Goal: Task Accomplishment & Management: Use online tool/utility

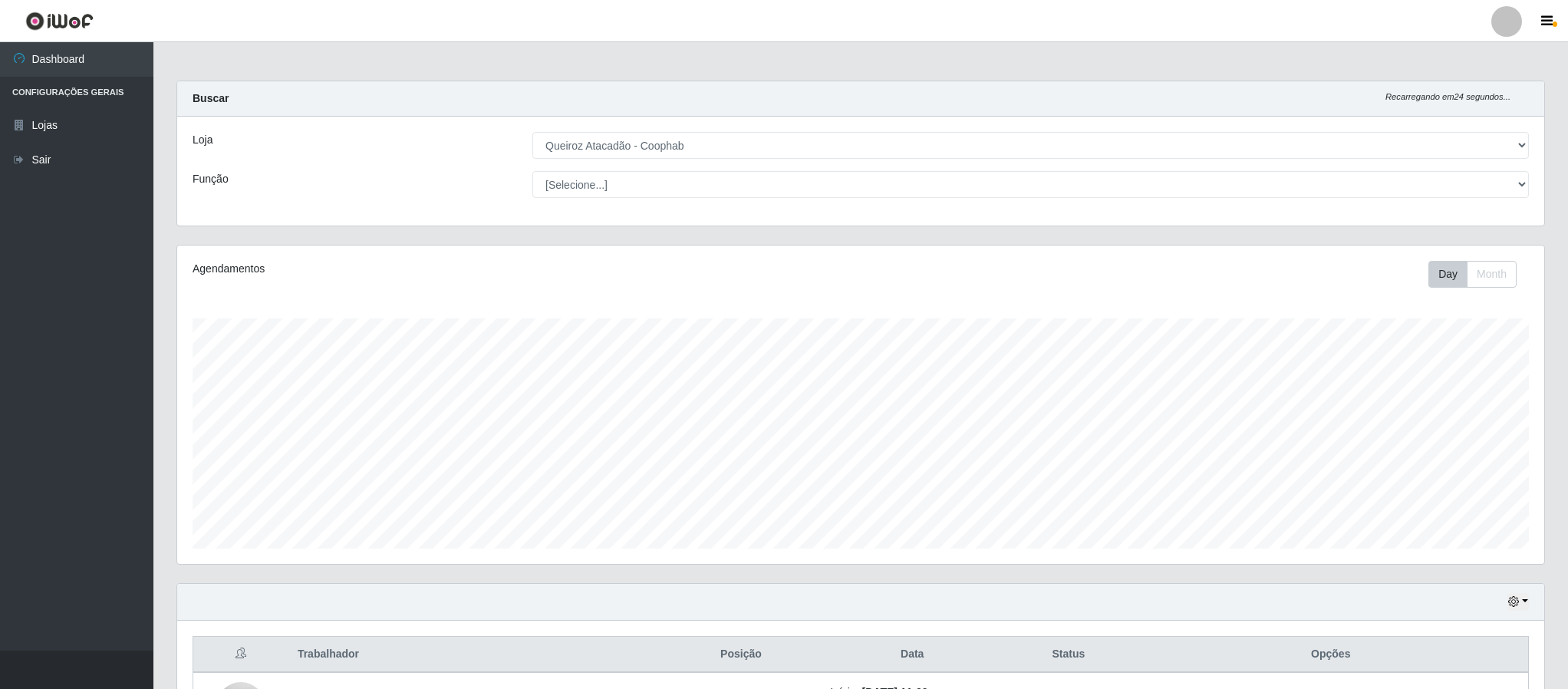
select select "463"
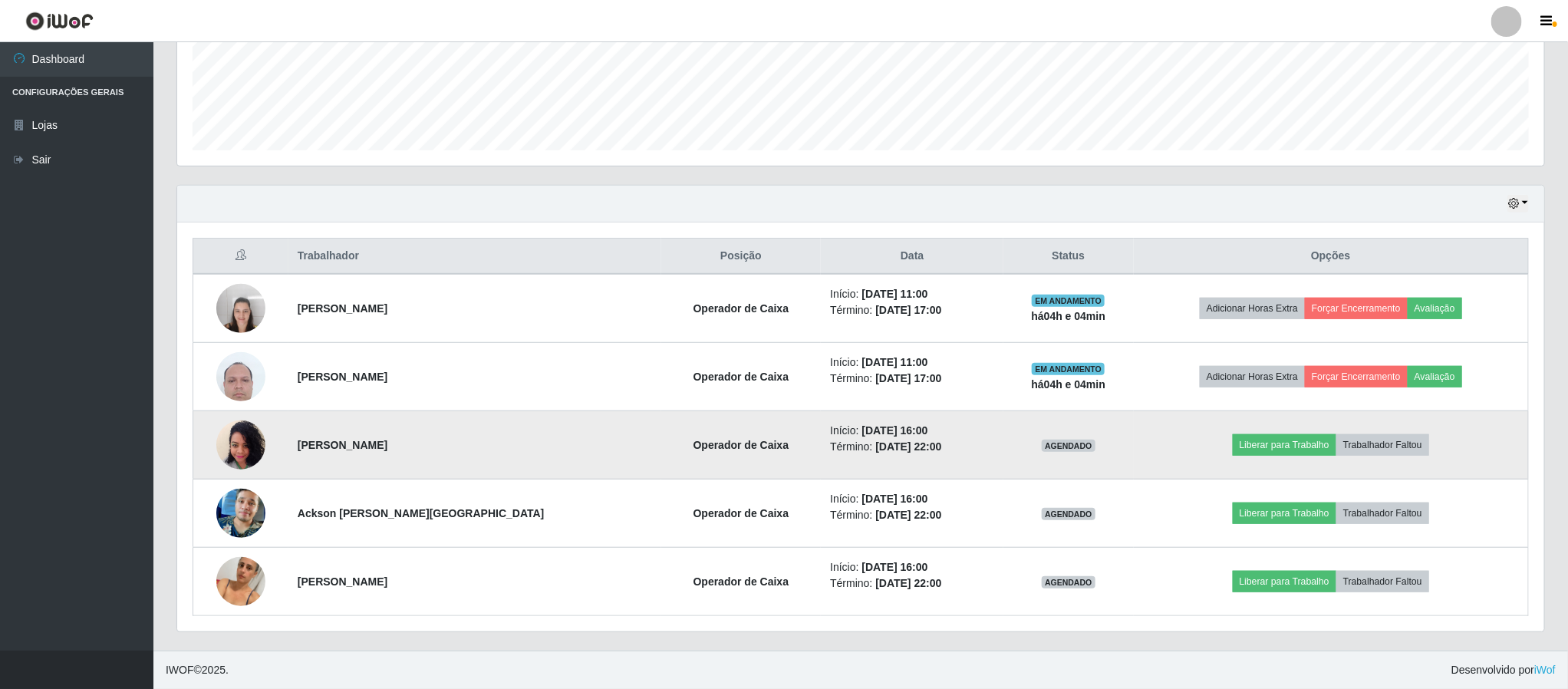
scroll to position [320, 1366]
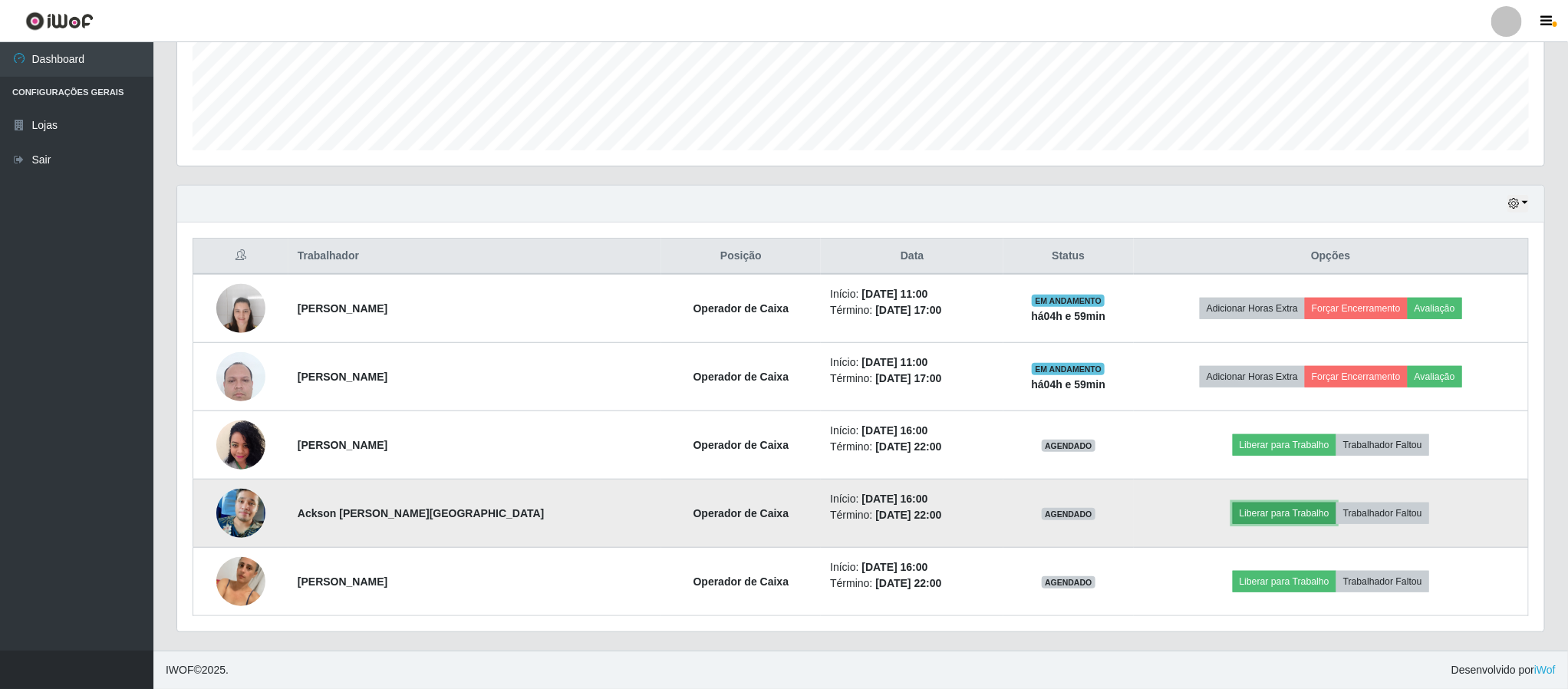
click at [1273, 518] on button "Liberar para Trabalho" at bounding box center [1284, 513] width 103 height 21
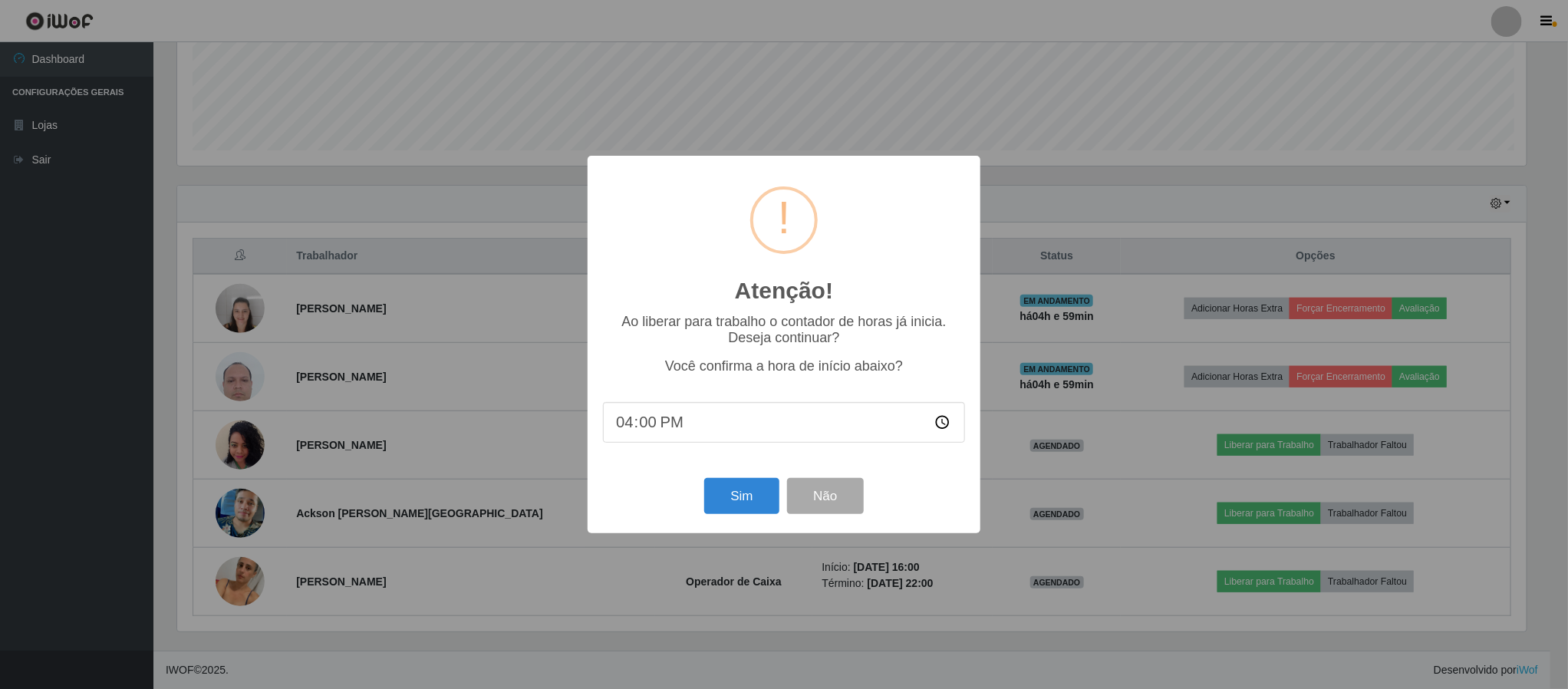
scroll to position [320, 1353]
click at [739, 497] on button "Sim" at bounding box center [743, 495] width 74 height 36
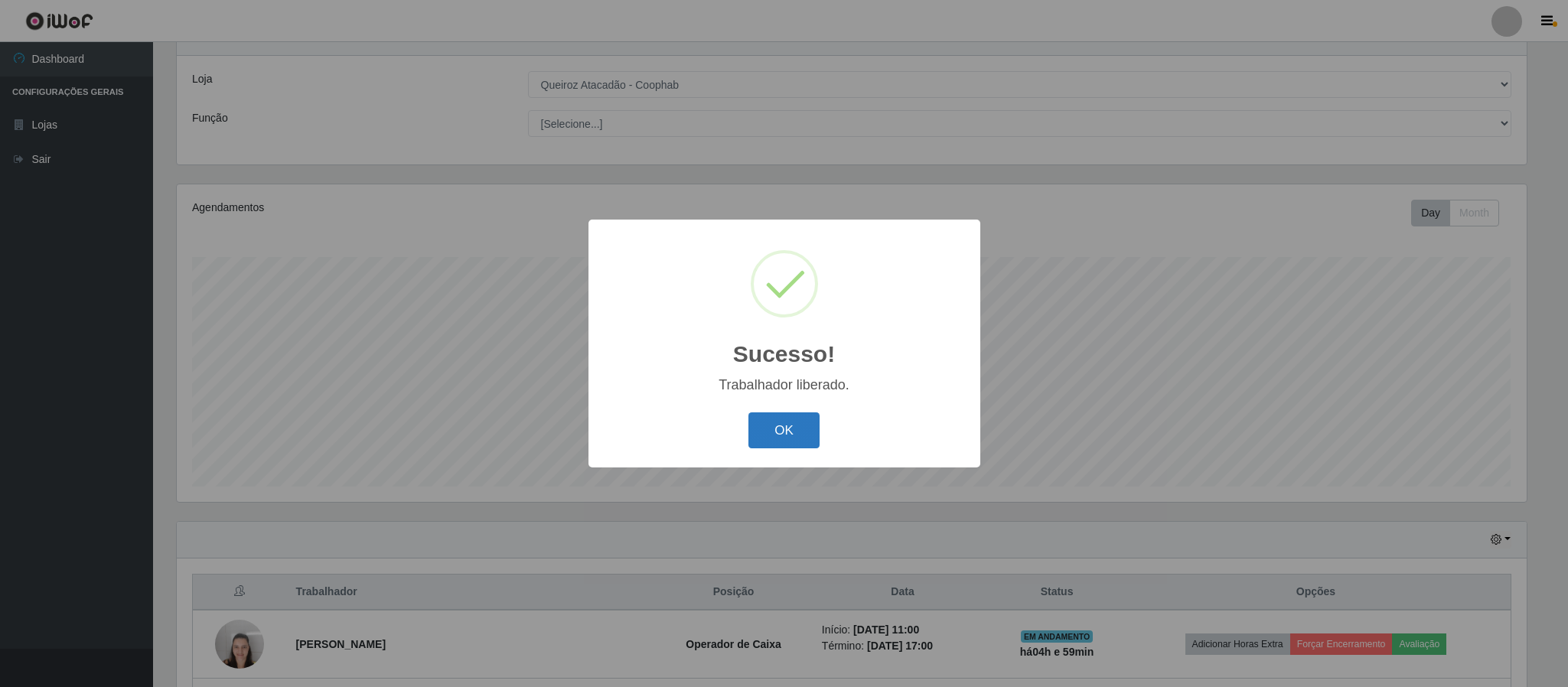
click at [787, 426] on button "OK" at bounding box center [784, 429] width 71 height 36
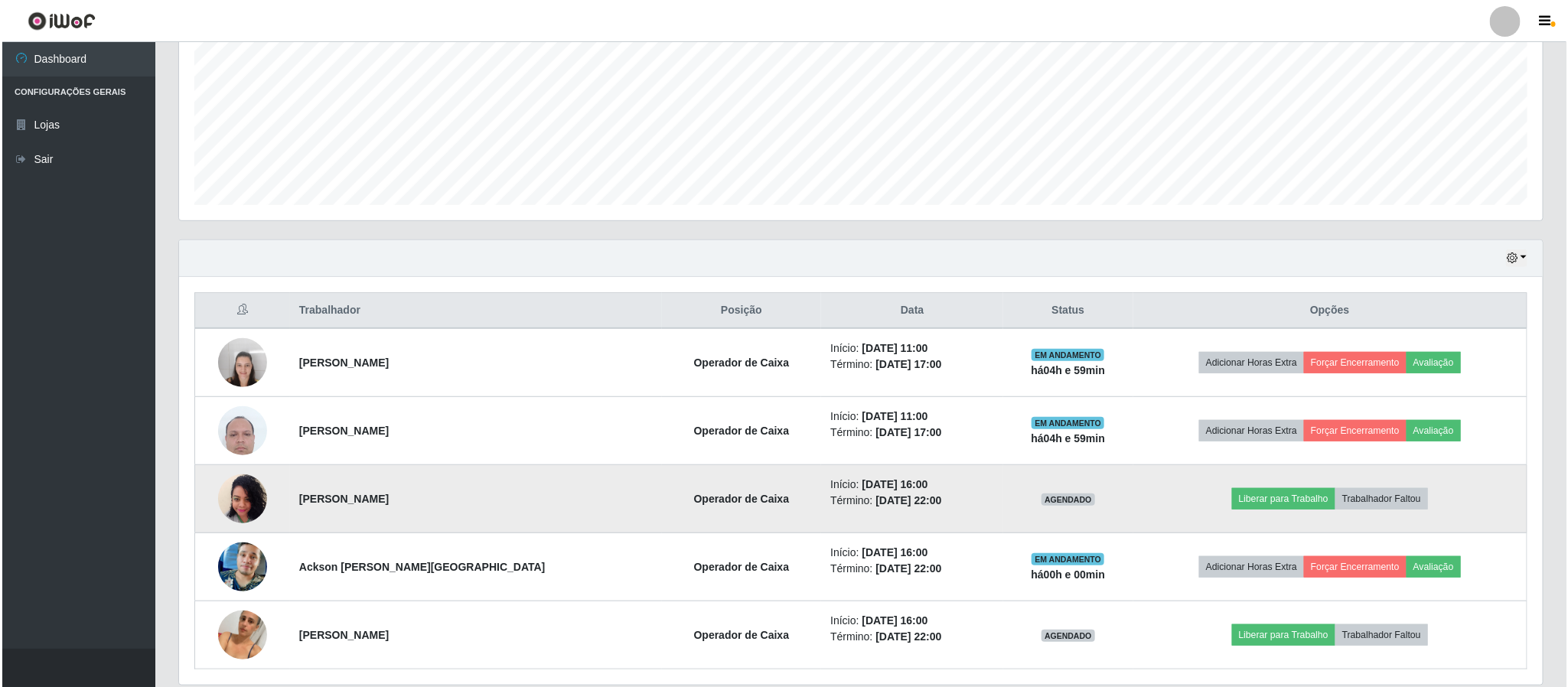
scroll to position [403, 0]
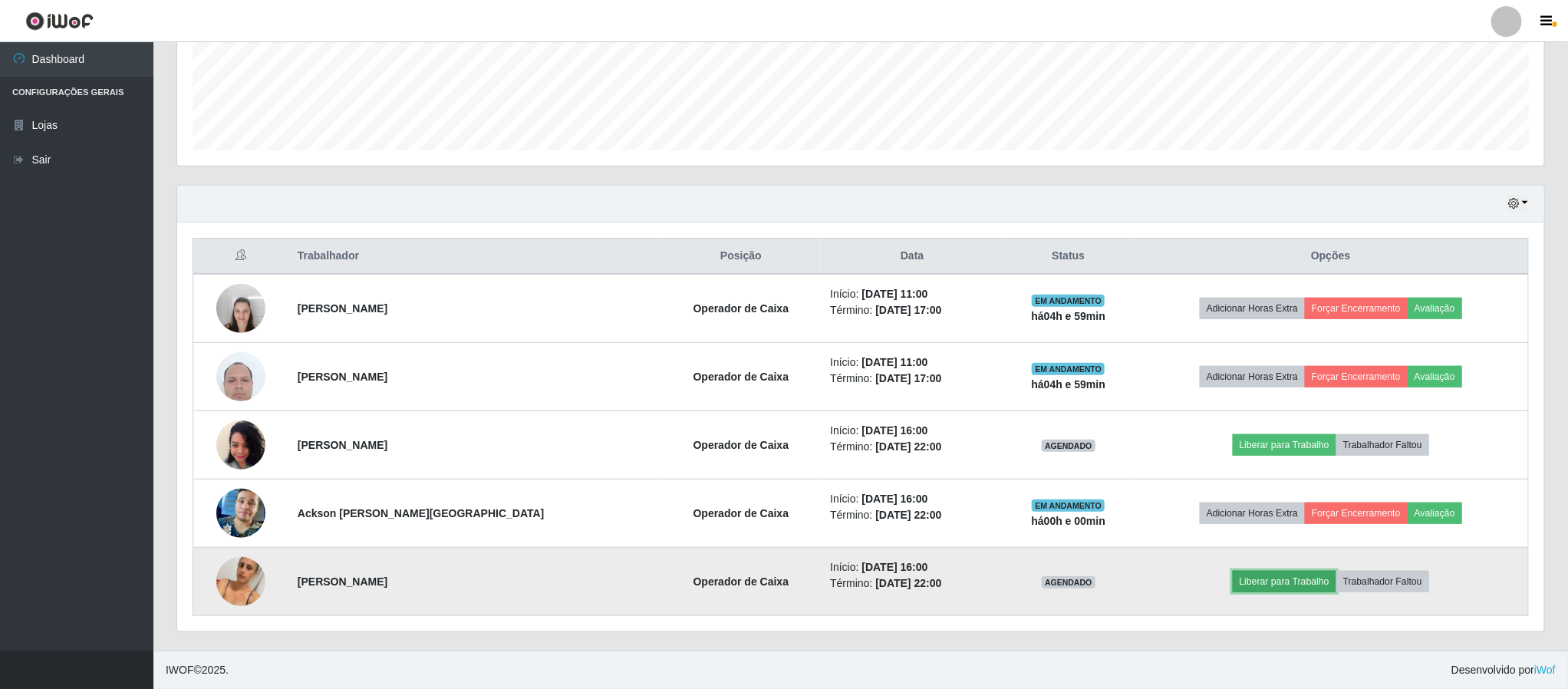
click at [1296, 584] on button "Liberar para Trabalho" at bounding box center [1284, 581] width 103 height 21
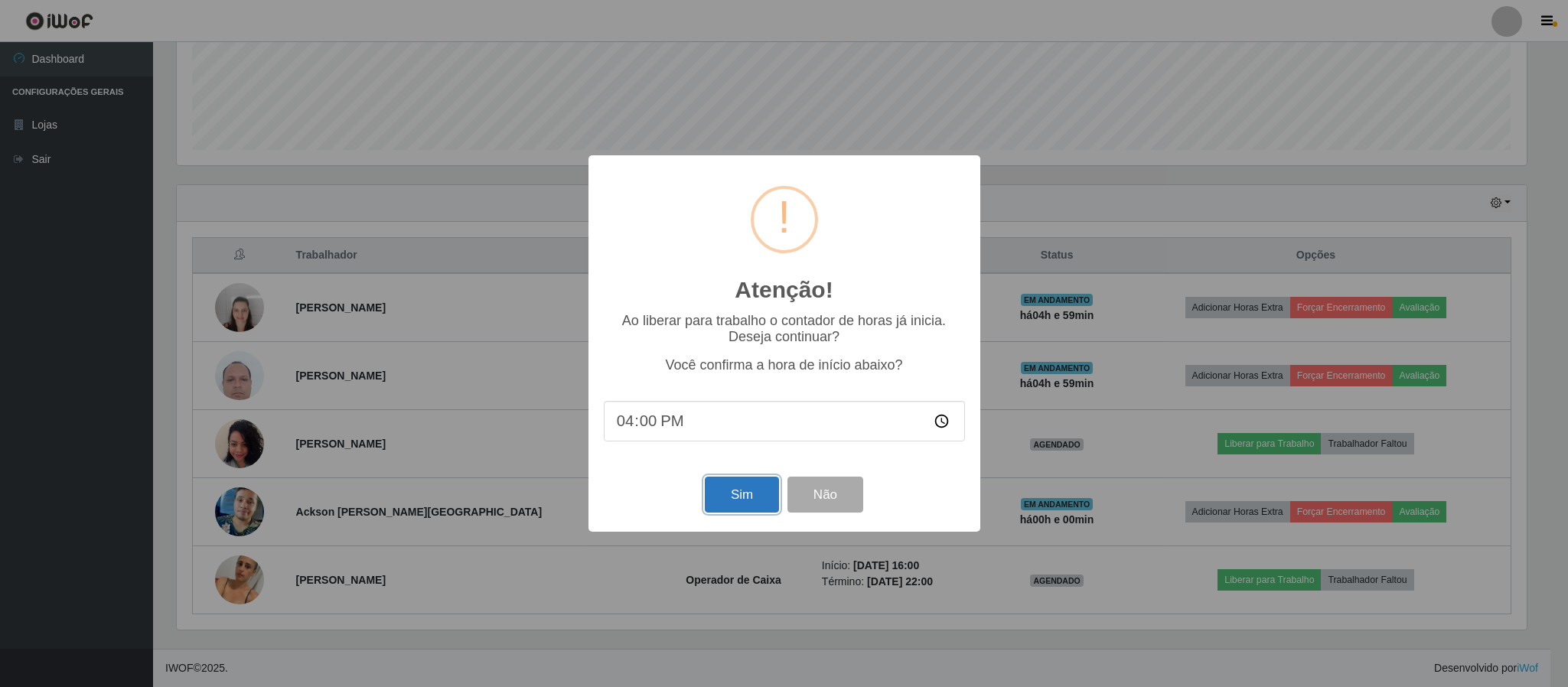
click at [754, 499] on button "Sim" at bounding box center [741, 494] width 74 height 36
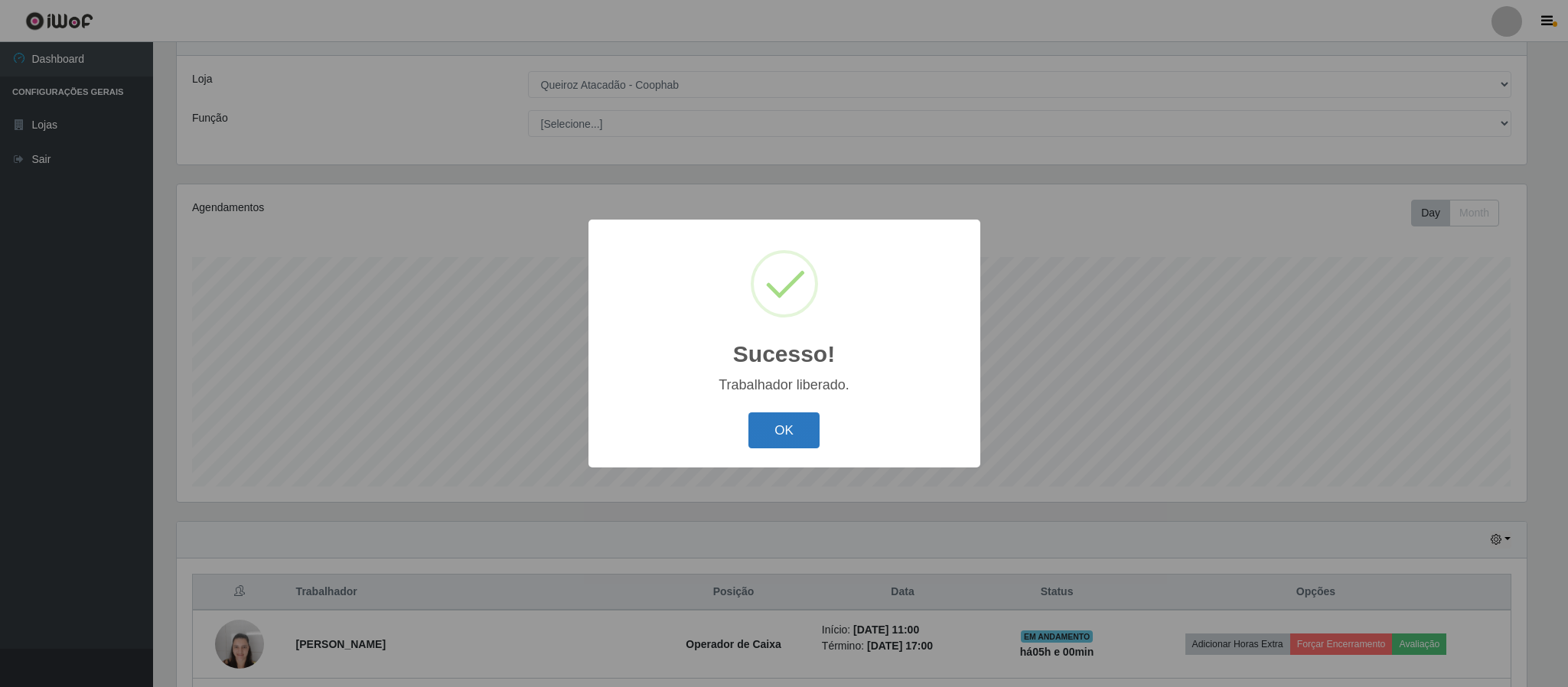
click at [800, 436] on button "OK" at bounding box center [784, 429] width 71 height 36
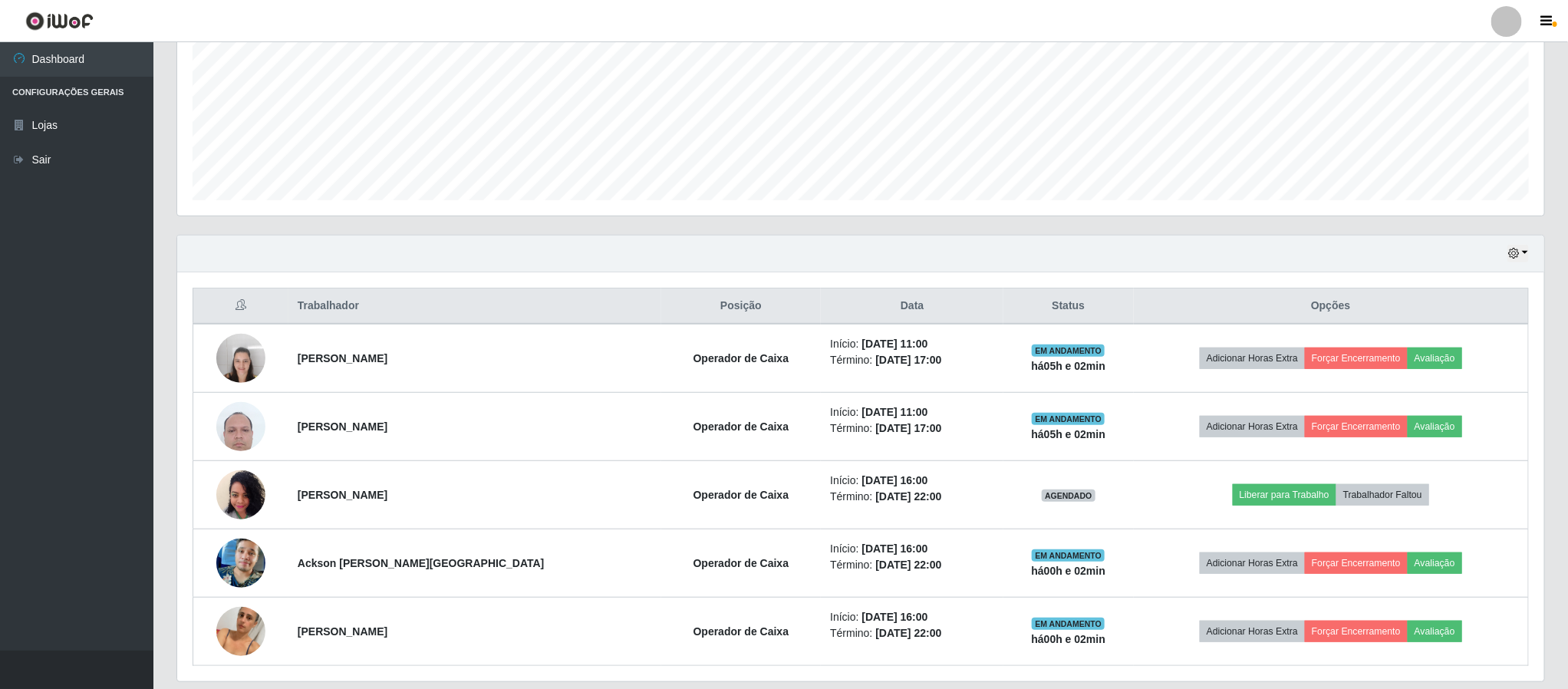
scroll to position [404, 0]
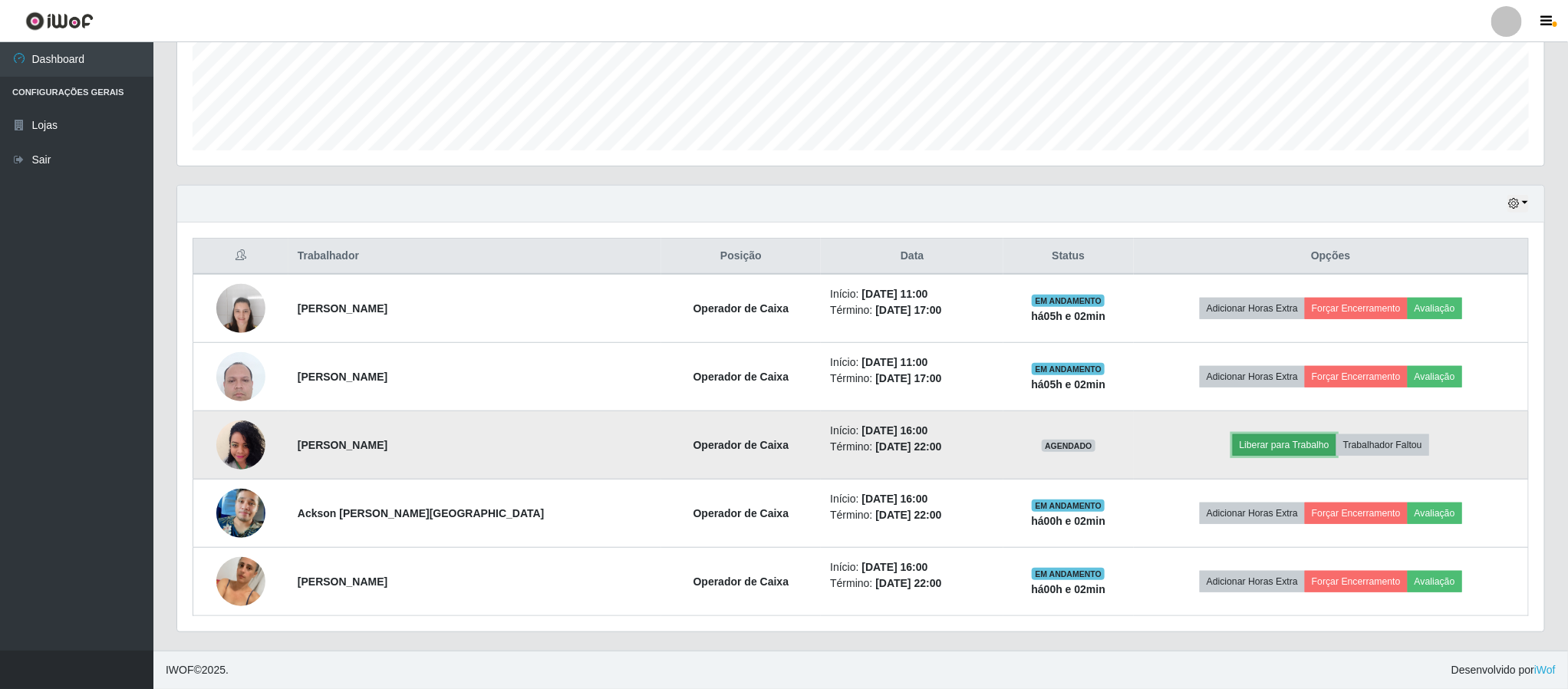
click at [1264, 446] on button "Liberar para Trabalho" at bounding box center [1284, 444] width 103 height 21
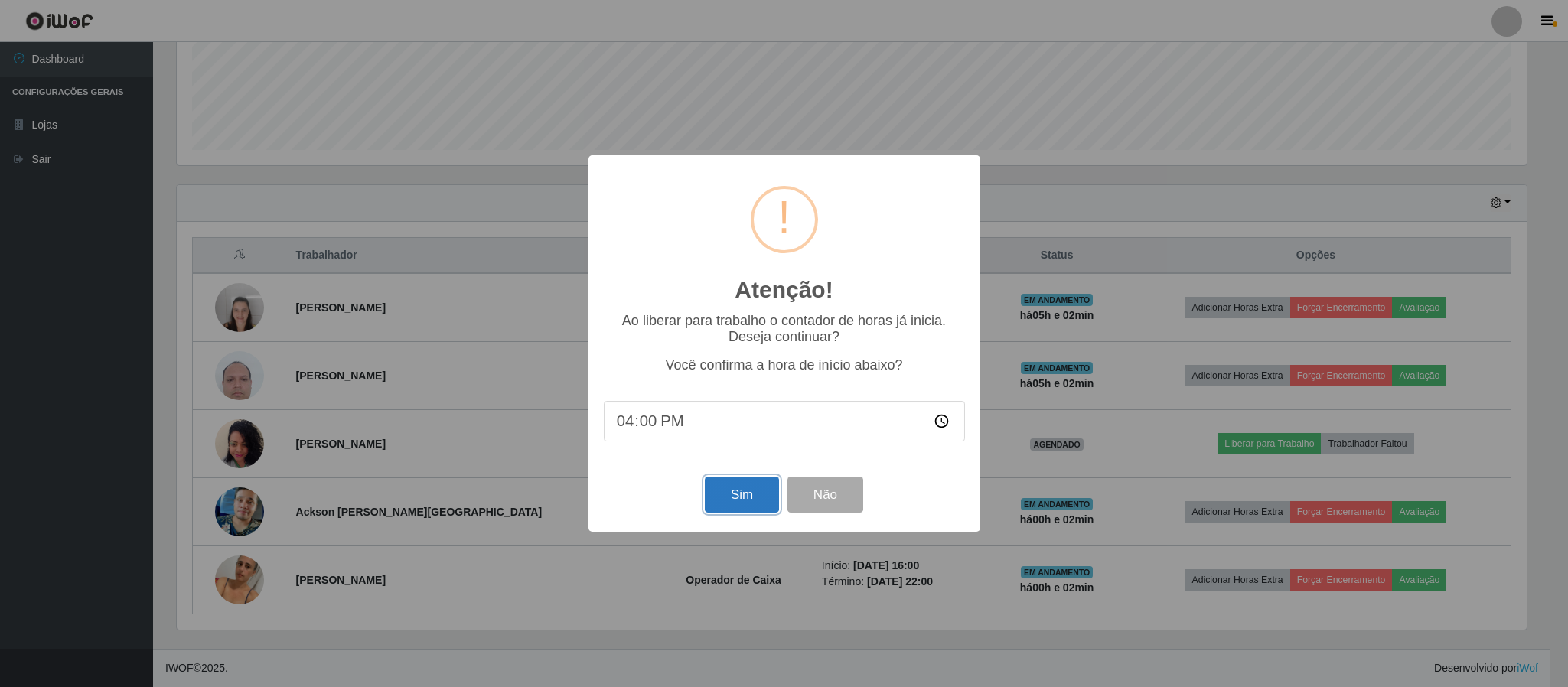
click at [746, 496] on button "Sim" at bounding box center [741, 494] width 74 height 36
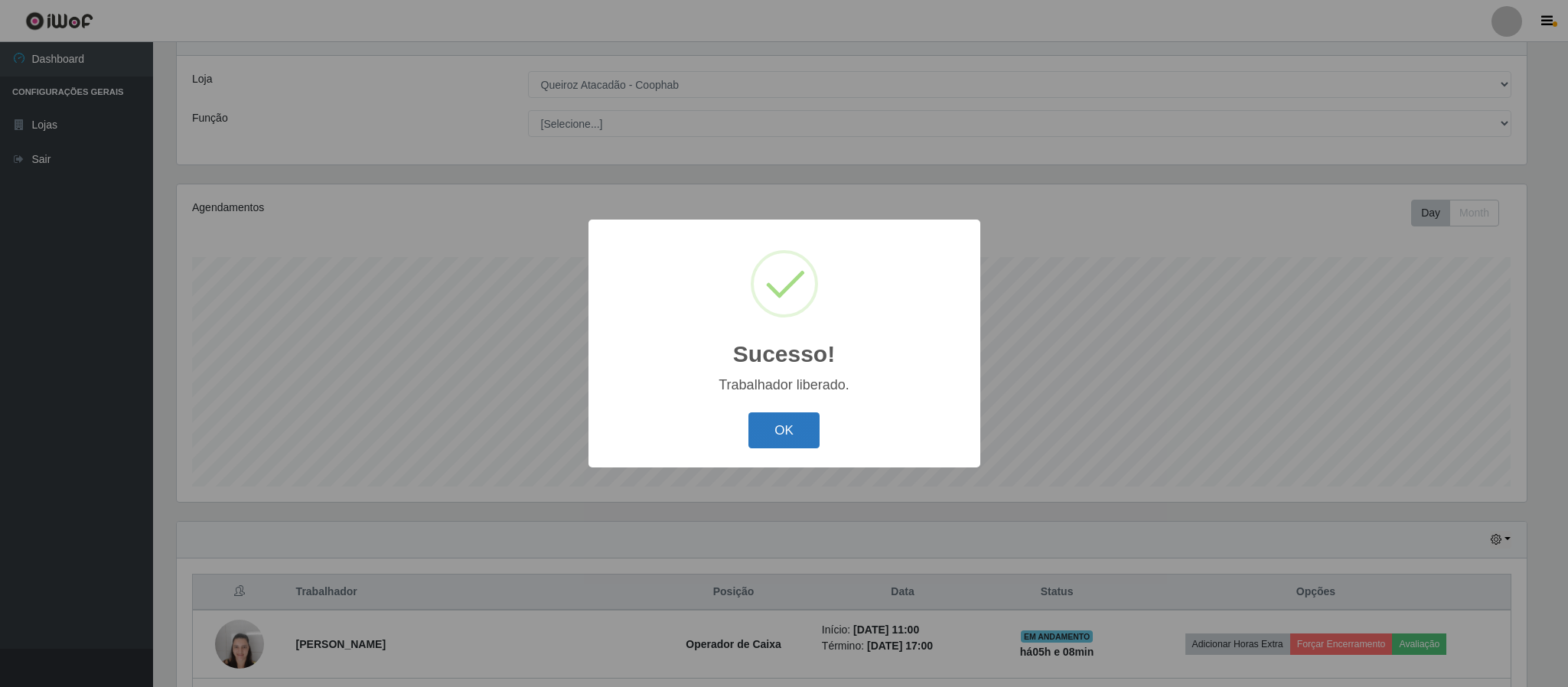
click at [776, 443] on button "OK" at bounding box center [784, 429] width 71 height 36
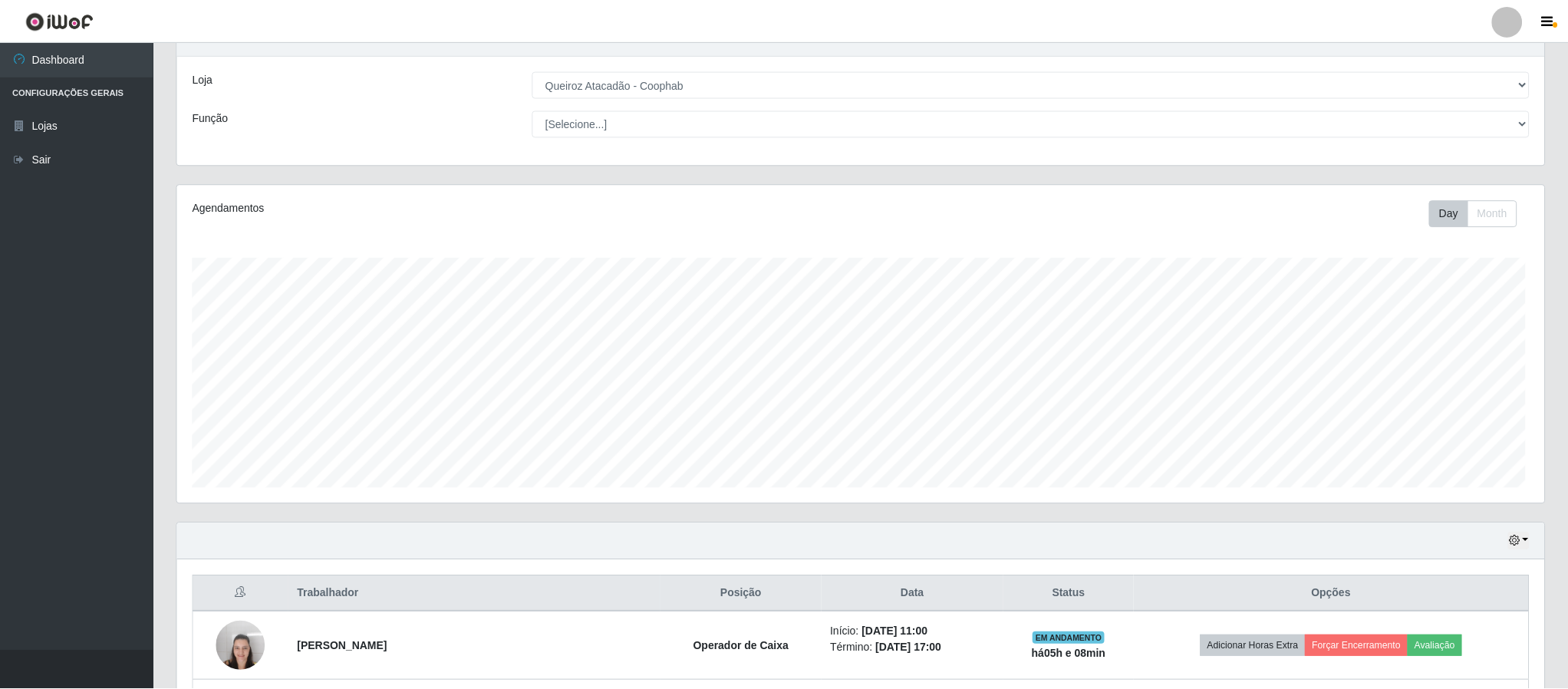
scroll to position [320, 1366]
